Goal: Check status: Check status

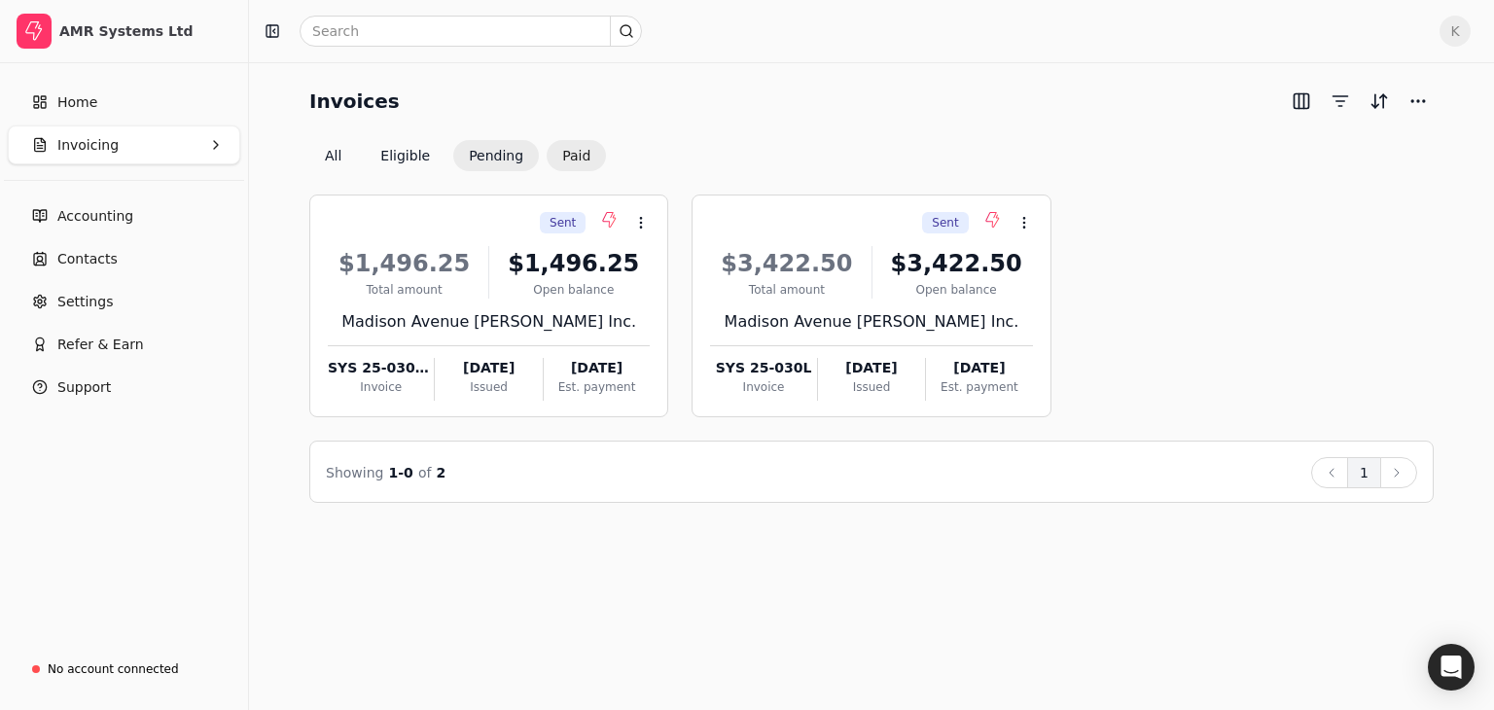
click at [570, 154] on font "Paid" at bounding box center [576, 156] width 28 height 16
click at [573, 159] on font "Paid" at bounding box center [576, 156] width 28 height 16
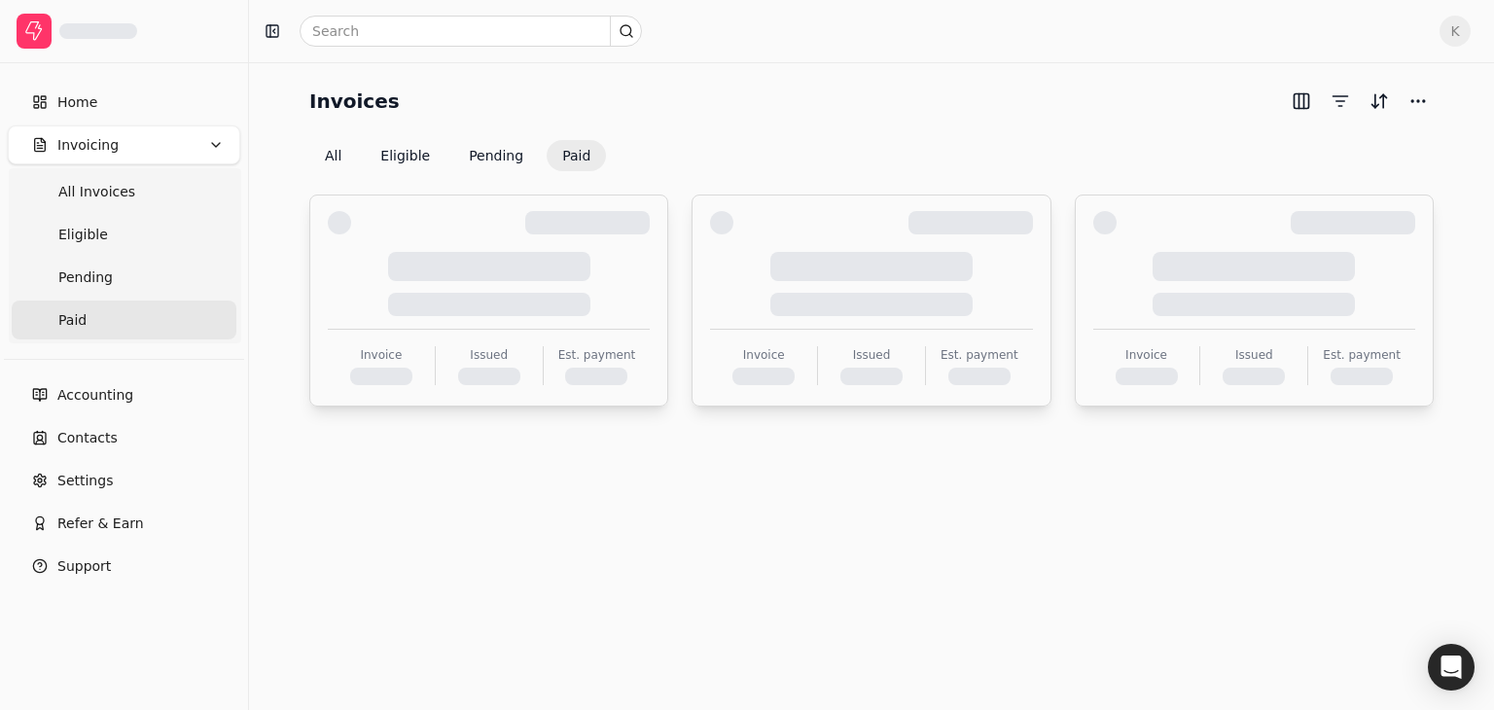
click at [498, 152] on button "Pending" at bounding box center [496, 155] width 86 height 31
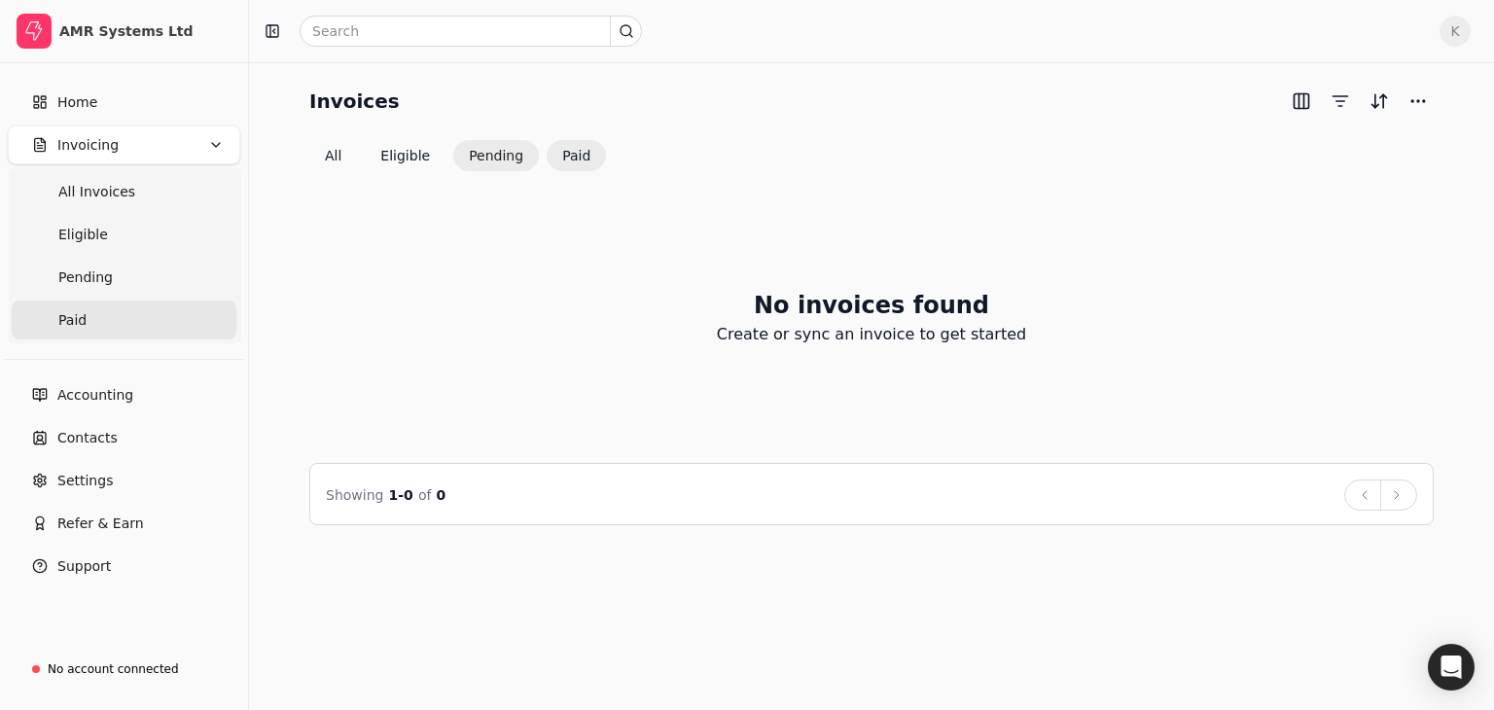
click at [488, 159] on button "Pending" at bounding box center [496, 155] width 86 height 31
